Goal: Task Accomplishment & Management: Use online tool/utility

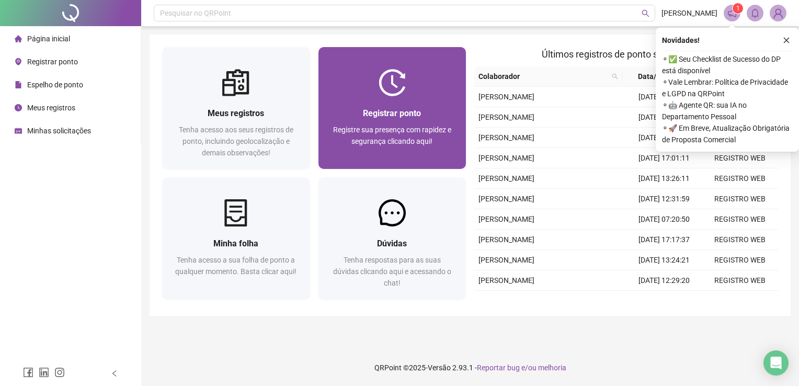
click at [385, 99] on div "Registrar ponto Registre sua presença com rapidez e segurança clicando aqui!" at bounding box center [392, 132] width 148 height 73
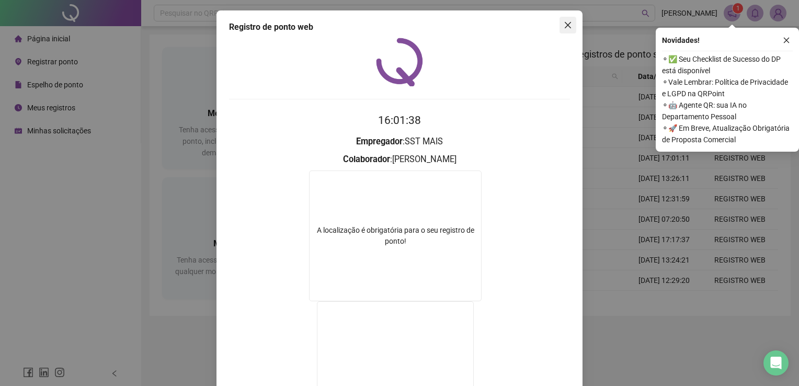
click at [563, 24] on icon "close" at bounding box center [567, 25] width 8 height 8
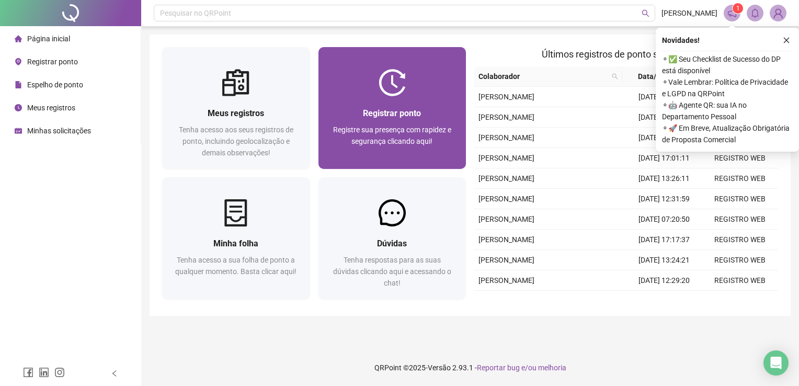
click at [398, 137] on span "Registre sua presença com rapidez e segurança clicando aqui!" at bounding box center [392, 135] width 118 height 20
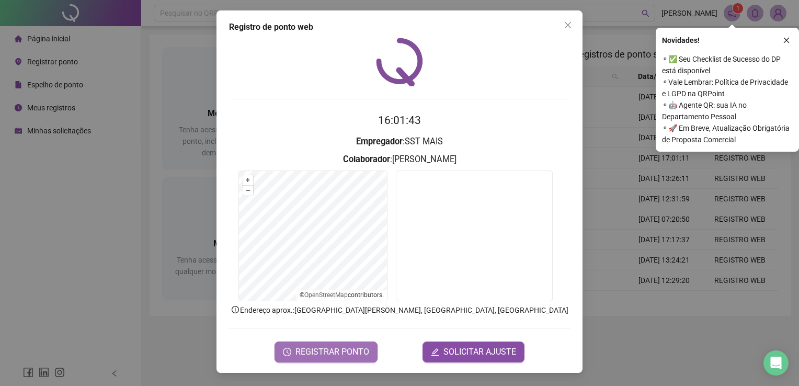
click at [366, 350] on span "REGISTRAR PONTO" at bounding box center [332, 351] width 74 height 13
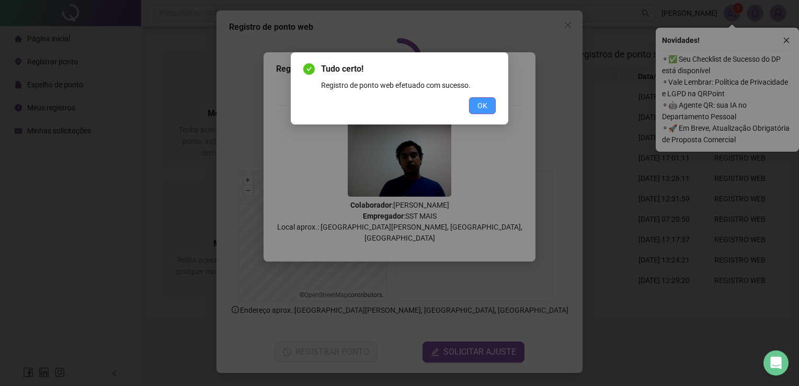
click at [482, 106] on span "OK" at bounding box center [482, 105] width 10 height 11
